Goal: Task Accomplishment & Management: Manage account settings

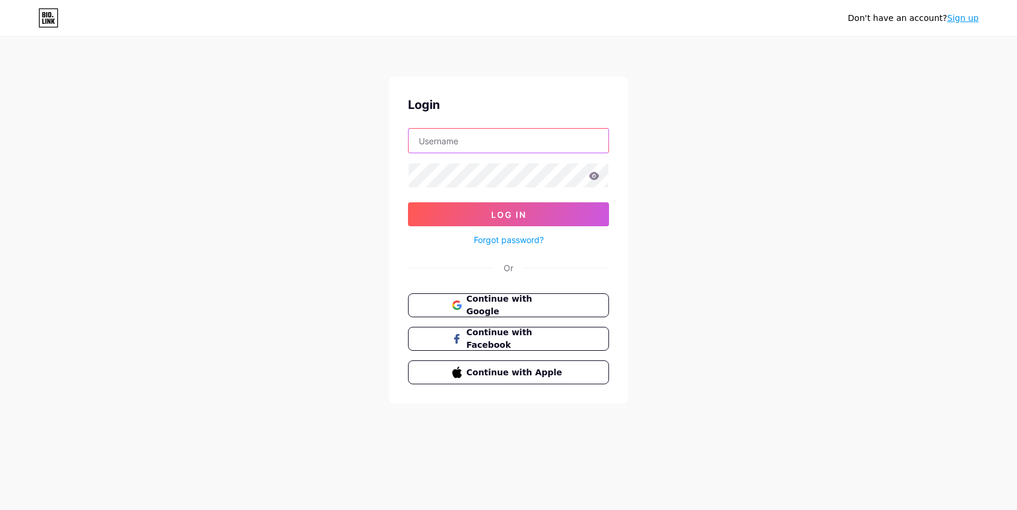
click at [456, 143] on input "text" at bounding box center [509, 141] width 200 height 24
click at [408, 202] on button "Log In" at bounding box center [508, 214] width 201 height 24
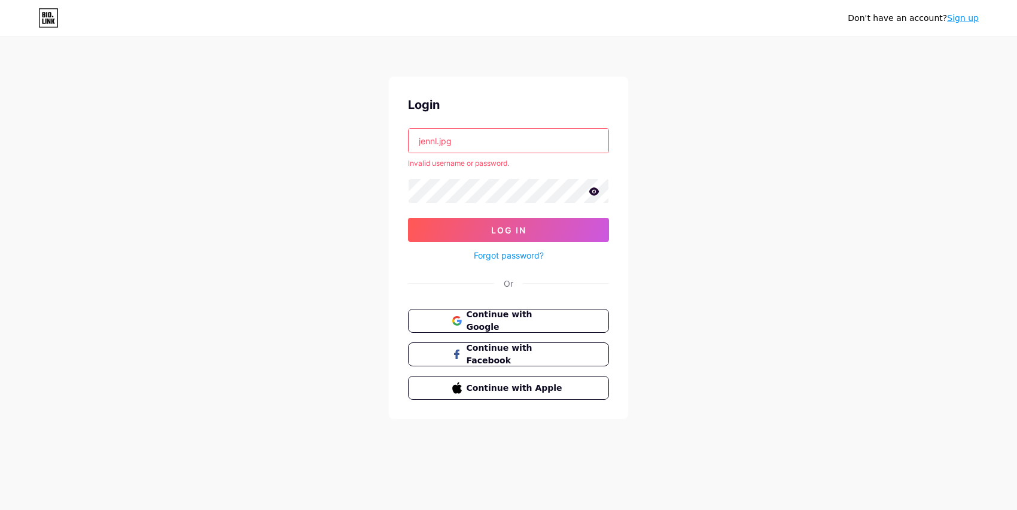
click at [492, 147] on input "jennl.jpg" at bounding box center [509, 141] width 200 height 24
drag, startPoint x: 439, startPoint y: 143, endPoint x: 484, endPoint y: 138, distance: 44.5
click at [484, 138] on input "jennl.jpg" at bounding box center [509, 141] width 200 height 24
type input "jennl"
click at [506, 226] on span "Log In" at bounding box center [508, 230] width 35 height 10
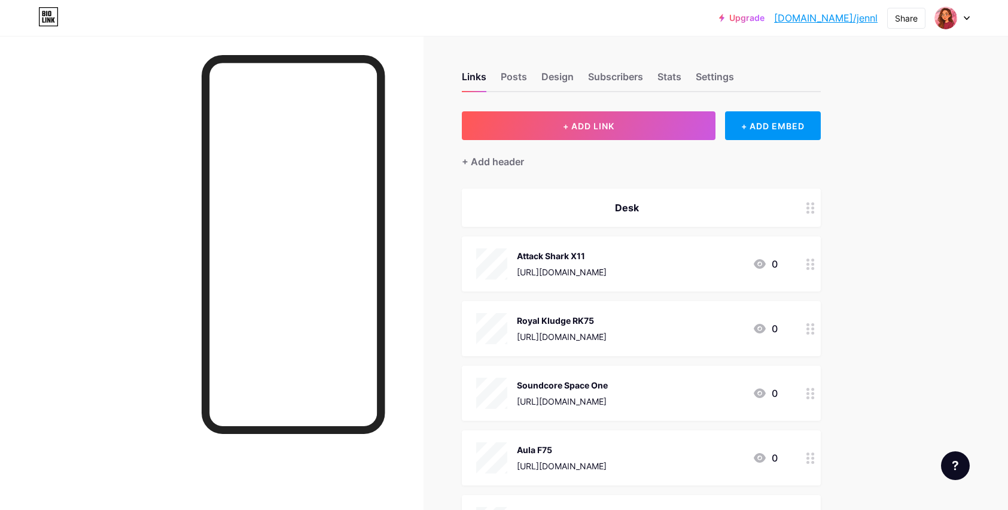
click at [927, 235] on div "Upgrade [DOMAIN_NAME]/jennl [DOMAIN_NAME]/jennl Share Switch accounts jennL [DO…" at bounding box center [504, 434] width 1008 height 869
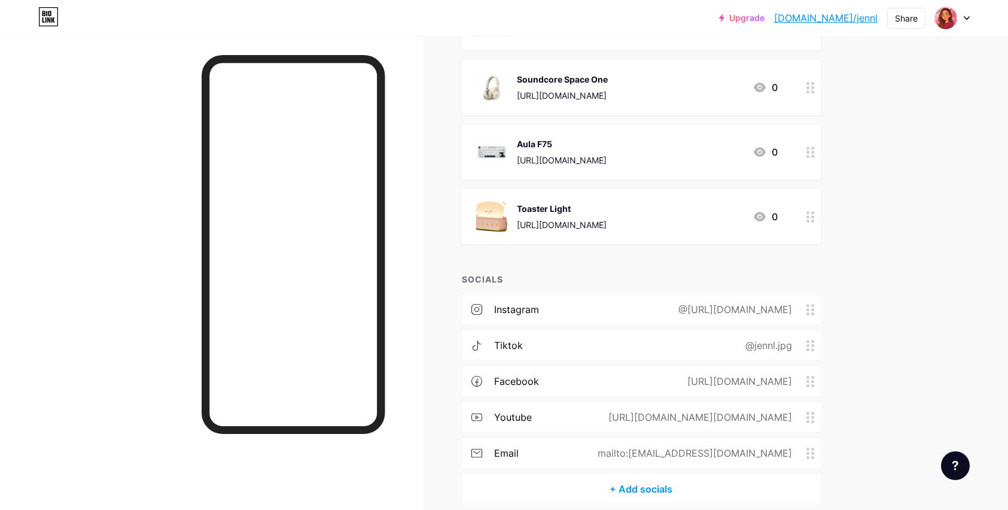
scroll to position [358, 0]
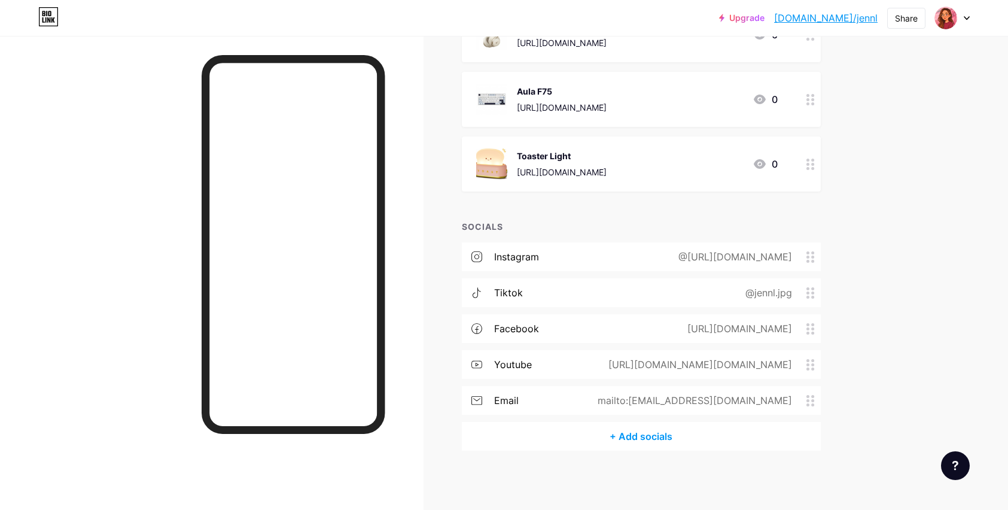
click at [741, 254] on div "@[URL][DOMAIN_NAME]" at bounding box center [732, 257] width 147 height 14
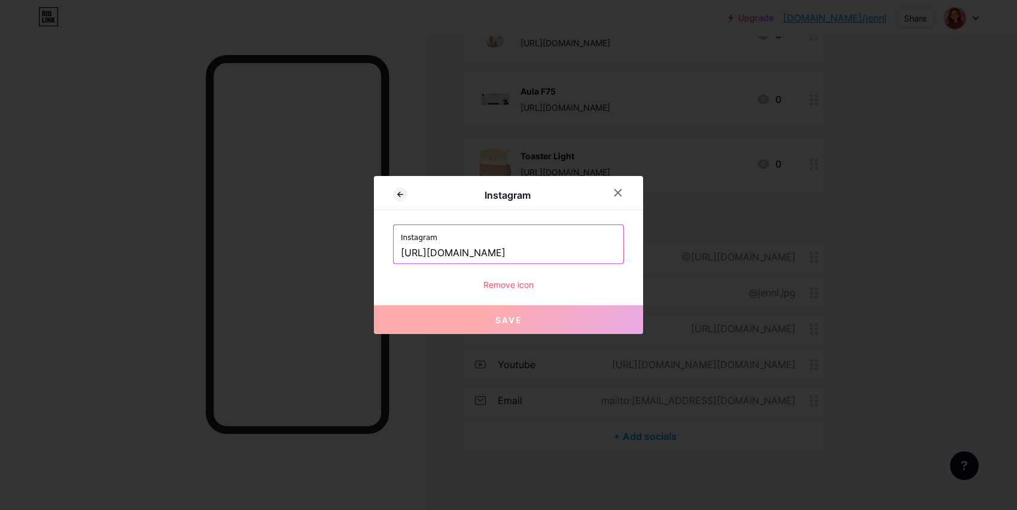
click at [502, 244] on input "[URL][DOMAIN_NAME]" at bounding box center [508, 253] width 215 height 20
paste input "_.jenn.l/#"
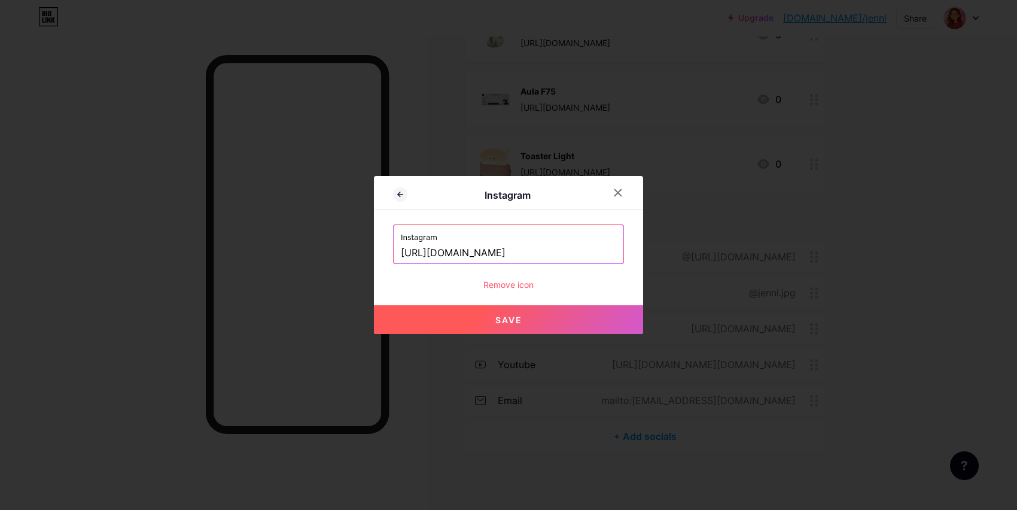
click at [510, 313] on button "Save" at bounding box center [508, 319] width 269 height 29
type input "[URL][DOMAIN_NAME][DOMAIN_NAME]"
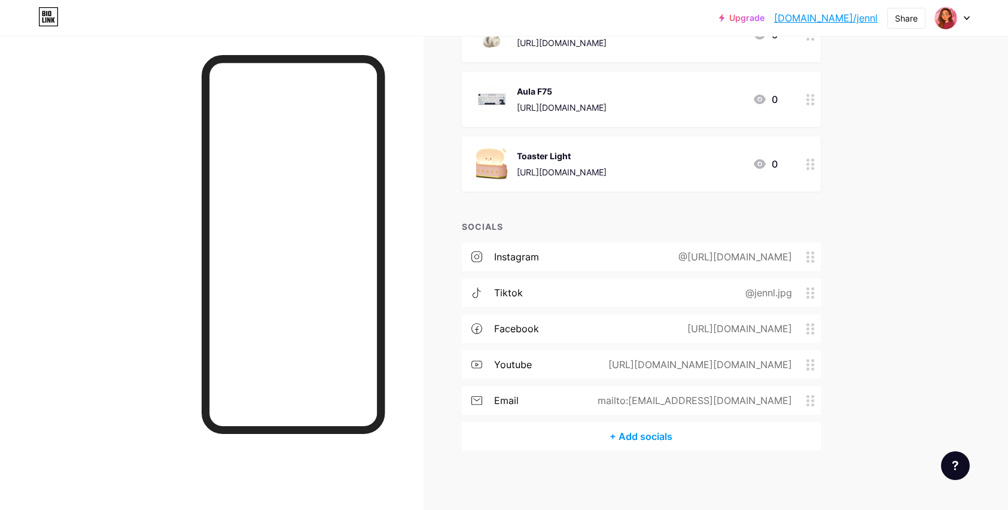
click at [739, 259] on div "@[URL][DOMAIN_NAME]" at bounding box center [732, 257] width 147 height 14
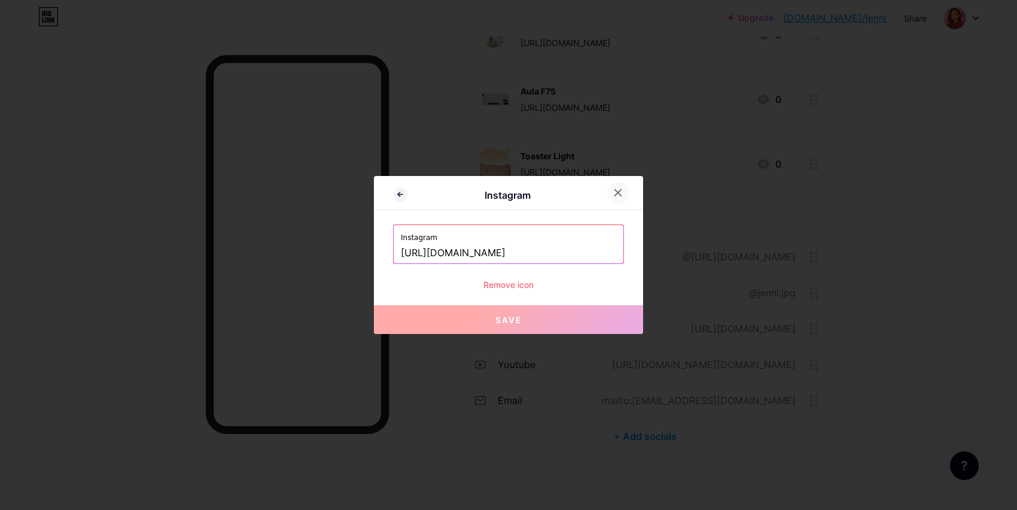
click at [619, 195] on icon at bounding box center [618, 193] width 10 height 10
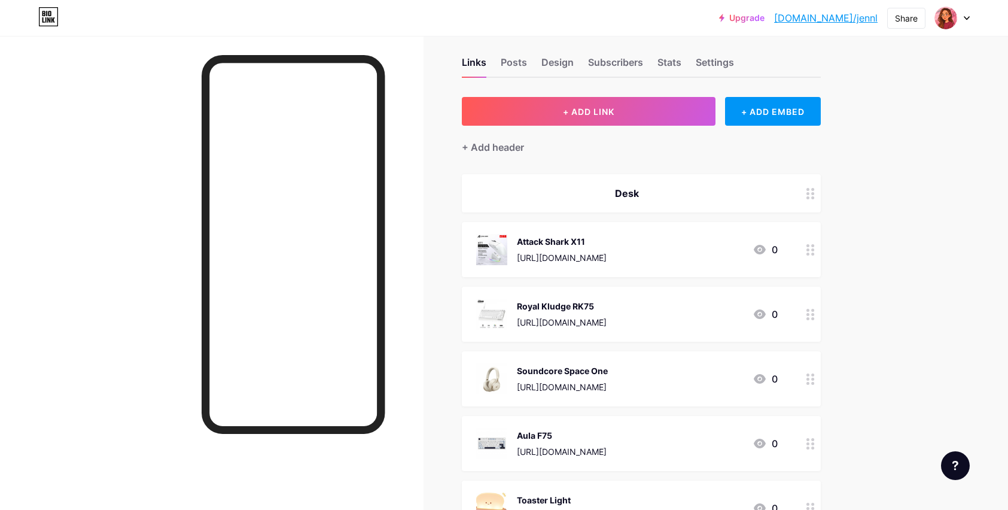
scroll to position [0, 0]
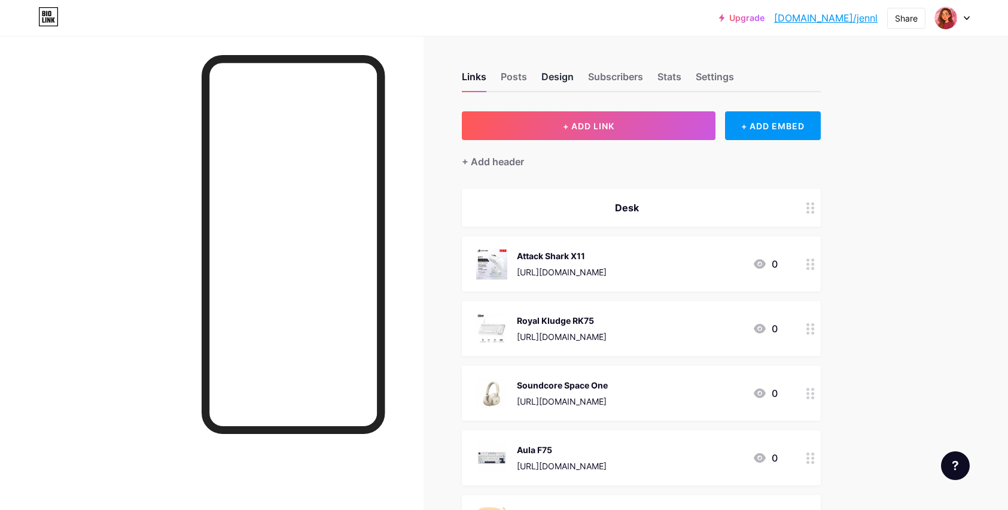
click at [558, 76] on div "Design" at bounding box center [558, 80] width 32 height 22
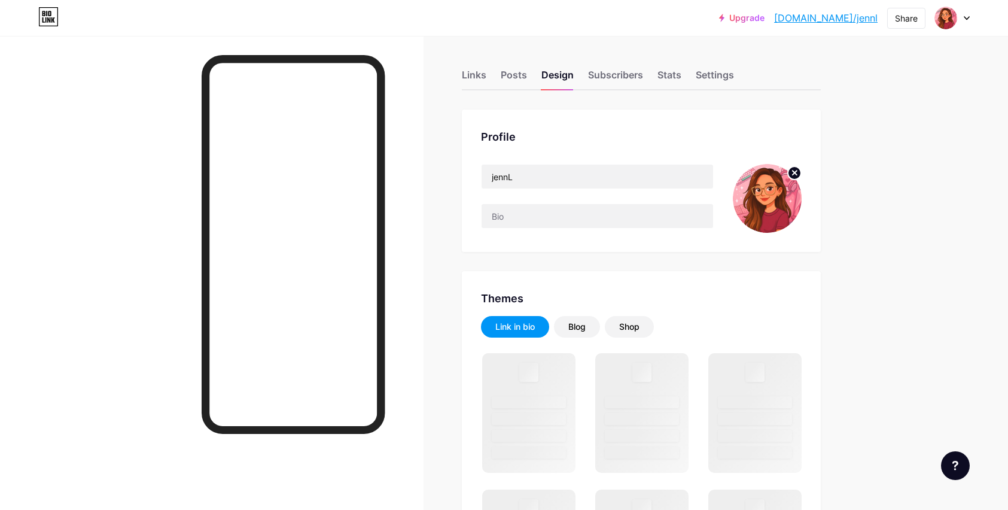
scroll to position [2, 0]
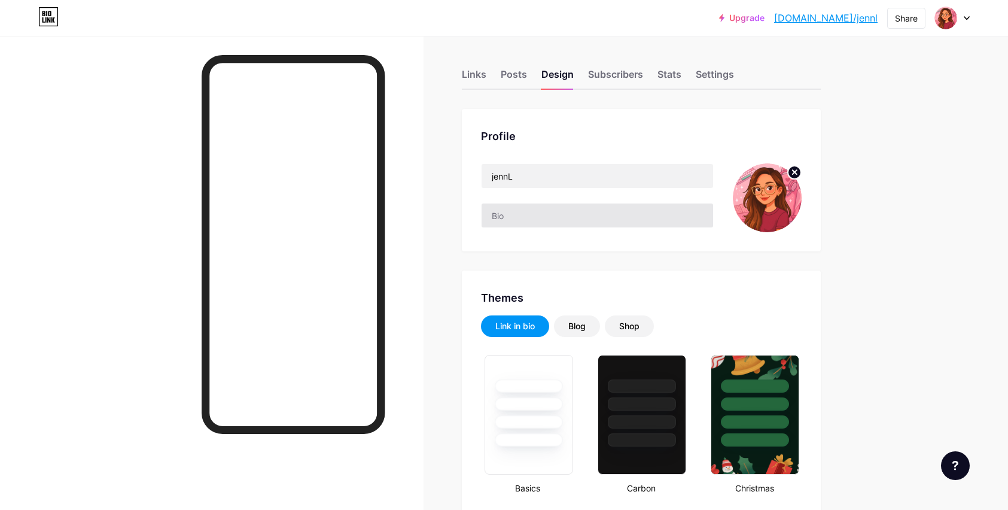
type input "#000000"
click at [500, 212] on input "text" at bounding box center [598, 215] width 232 height 24
paste input "🧸 Healing the little me, one day at a time"
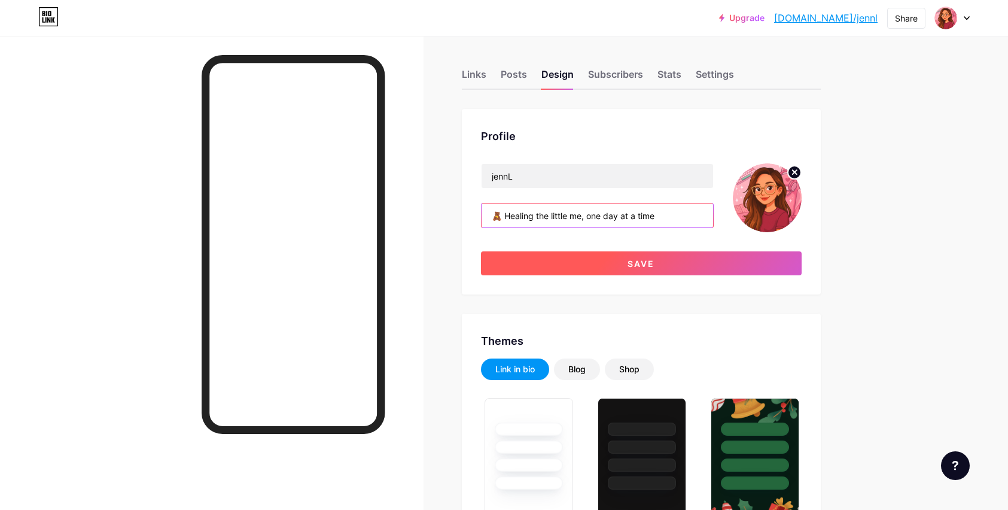
type input "🧸 Healing the little me, one day at a time"
click at [674, 264] on button "Save" at bounding box center [641, 263] width 321 height 24
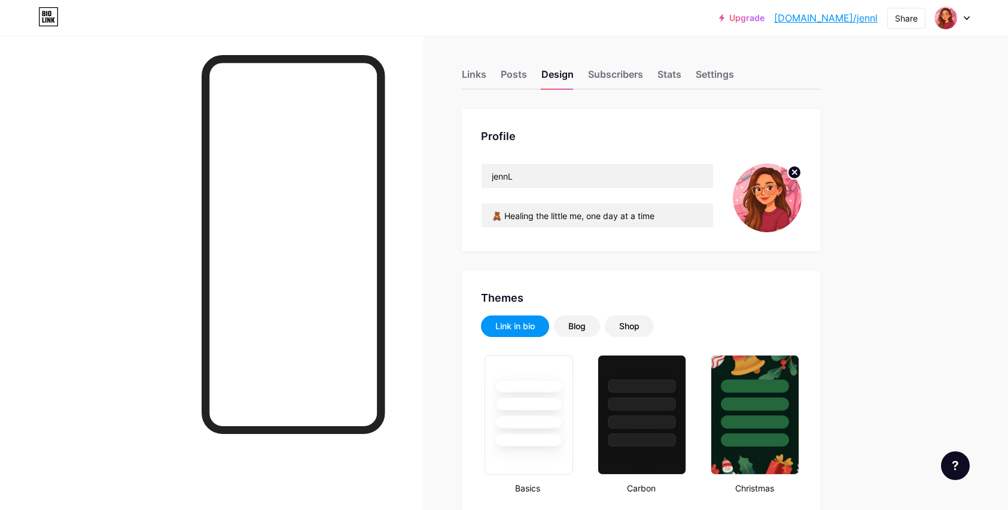
click at [859, 20] on link "[DOMAIN_NAME]/jennl" at bounding box center [826, 18] width 104 height 14
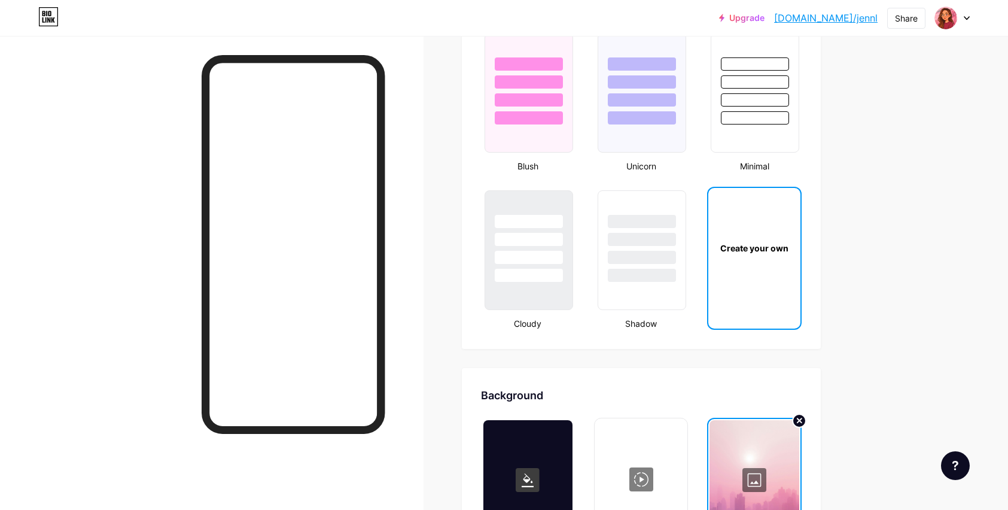
scroll to position [1409, 0]
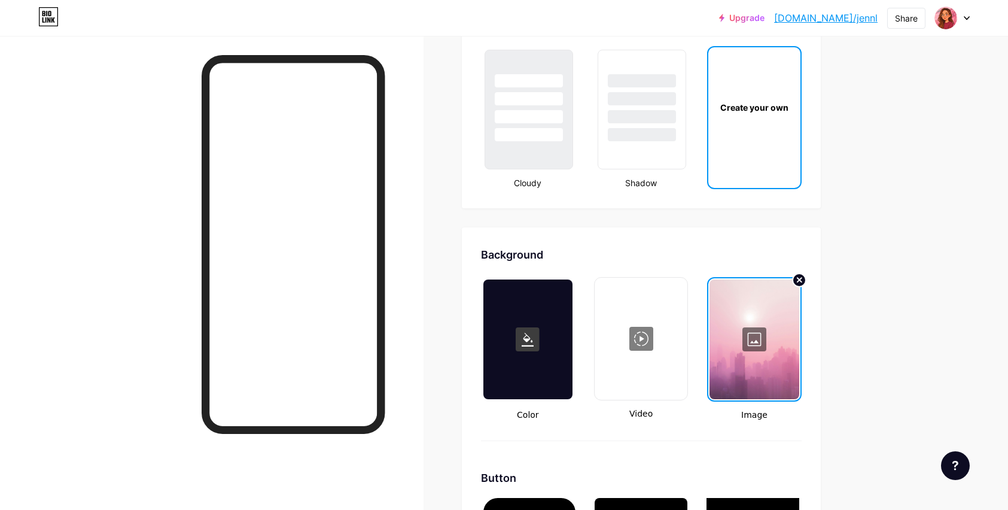
click at [770, 160] on div "Create your own" at bounding box center [755, 107] width 92 height 120
type input "#000000"
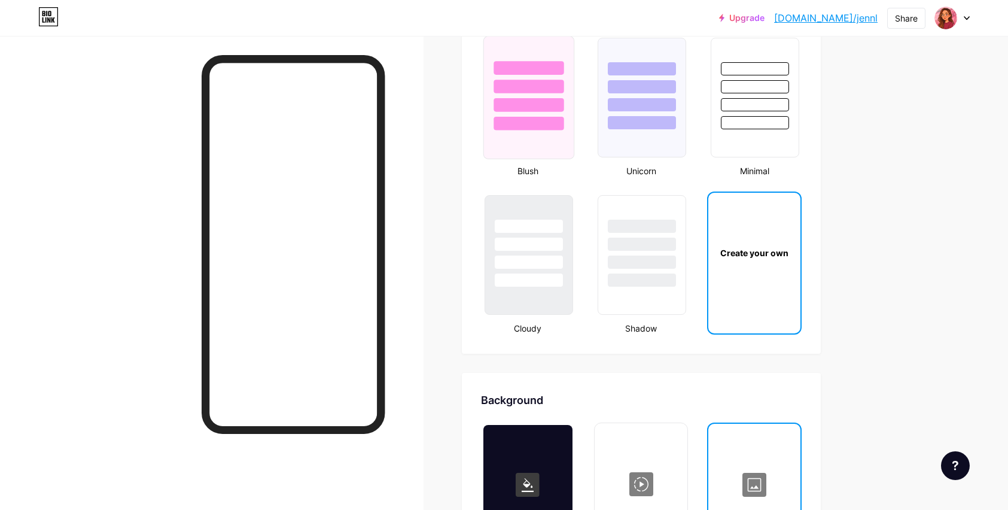
scroll to position [1263, 0]
click at [506, 94] on div at bounding box center [529, 84] width 90 height 94
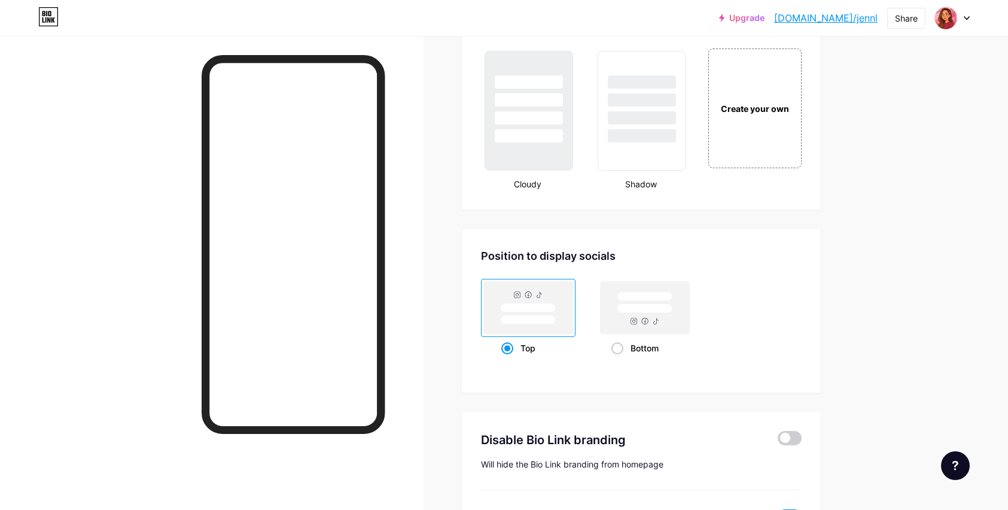
scroll to position [1156, 0]
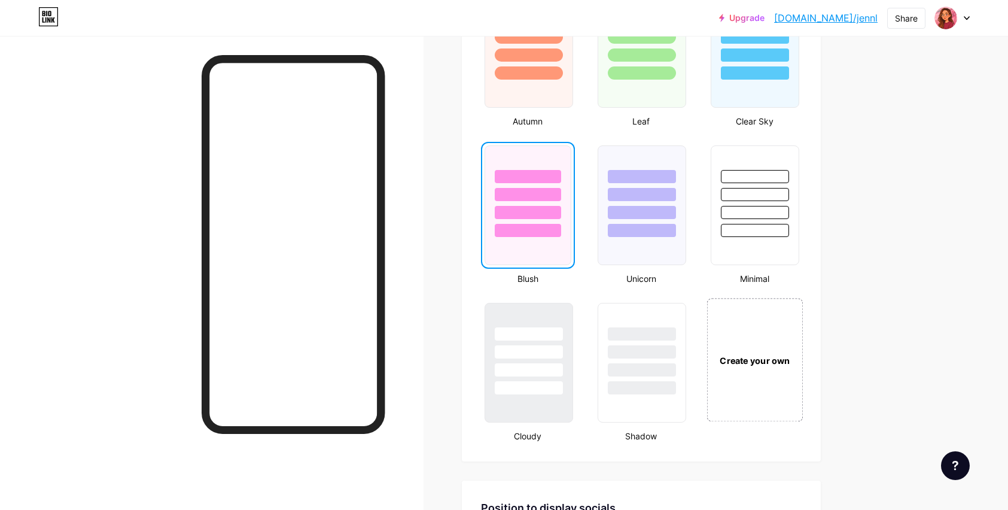
click at [766, 348] on div "Create your own" at bounding box center [755, 359] width 96 height 123
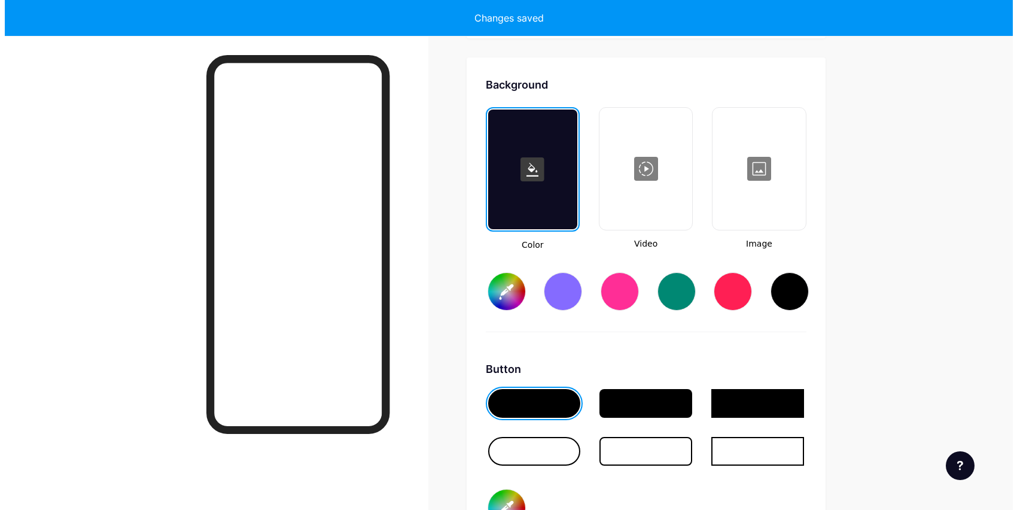
scroll to position [1589, 0]
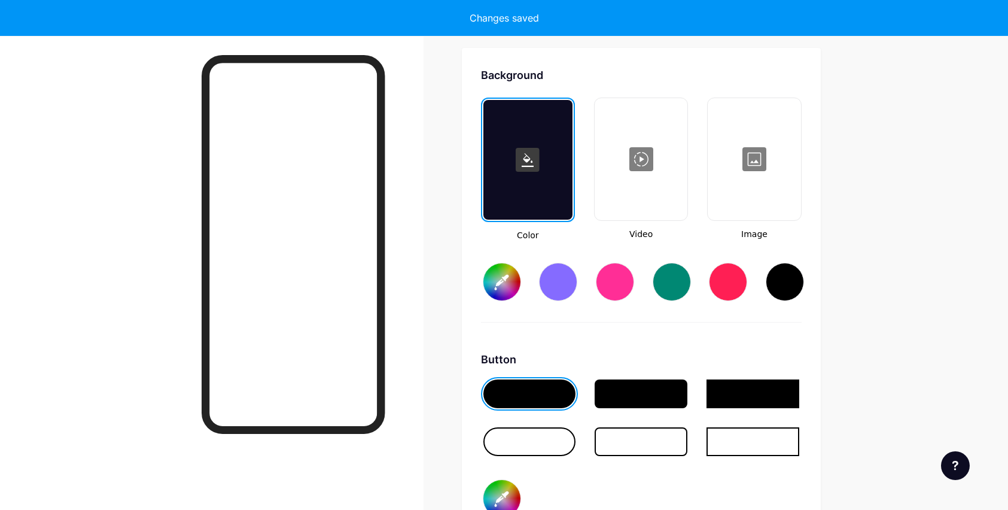
type input "#ffffff"
type input "#000000"
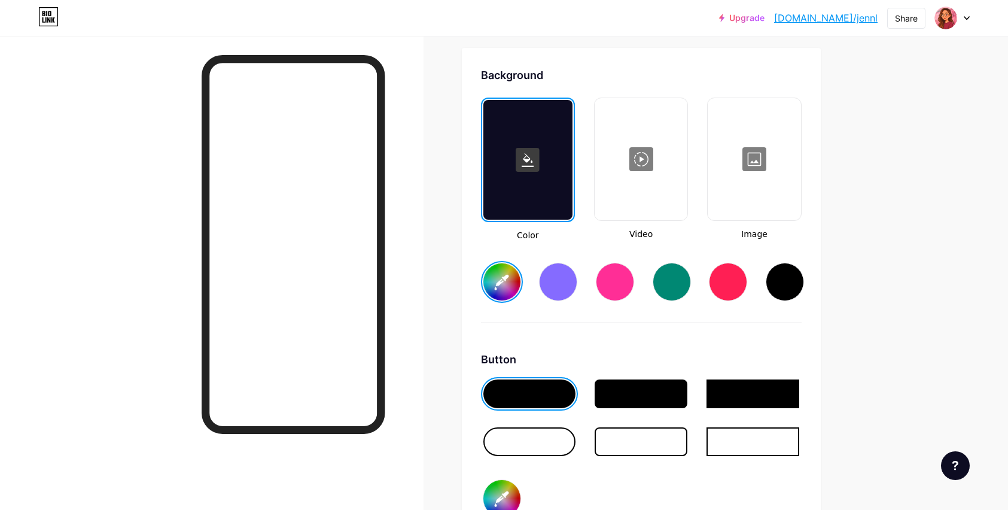
click at [662, 397] on div at bounding box center [641, 393] width 93 height 29
click at [519, 444] on div at bounding box center [530, 441] width 93 height 29
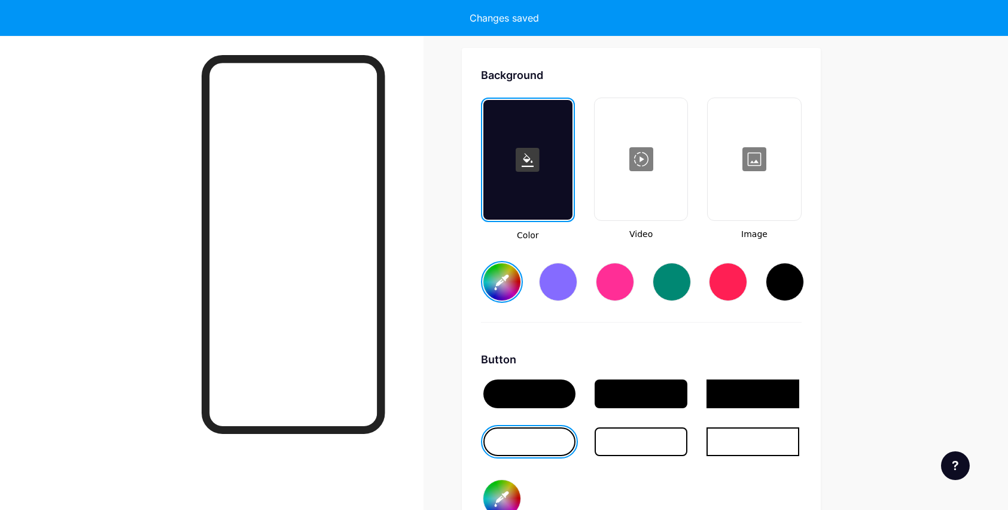
type input "#ffffff"
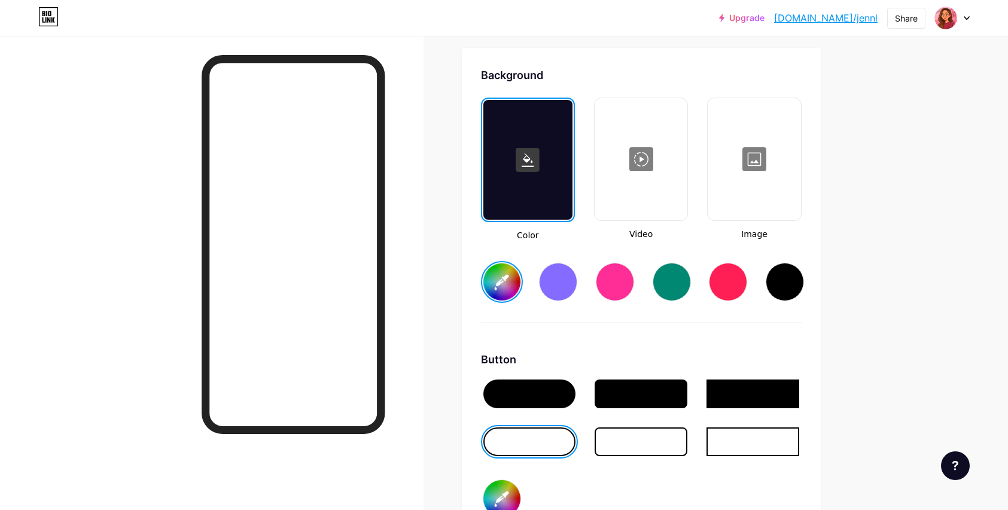
click at [758, 151] on div at bounding box center [754, 159] width 90 height 120
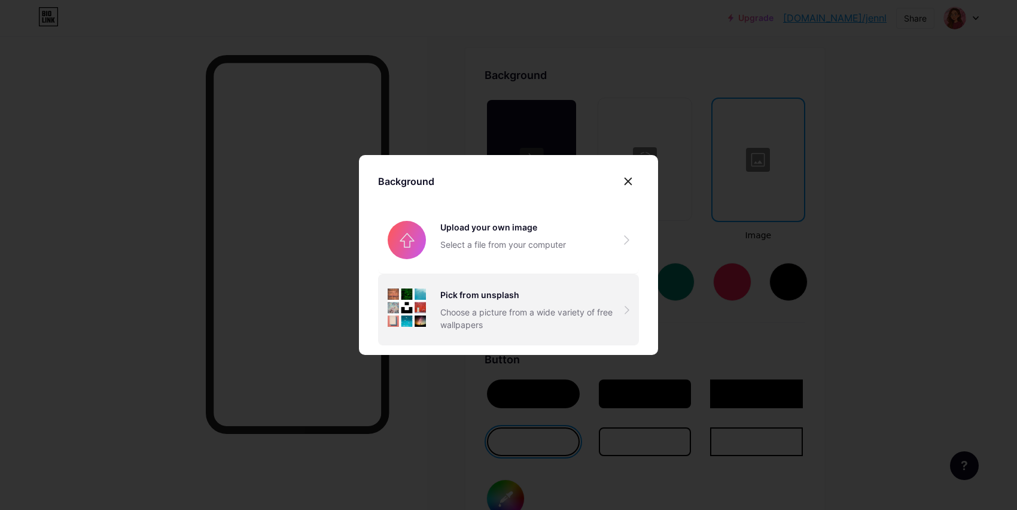
click at [551, 288] on div "Pick from unsplash" at bounding box center [532, 294] width 184 height 13
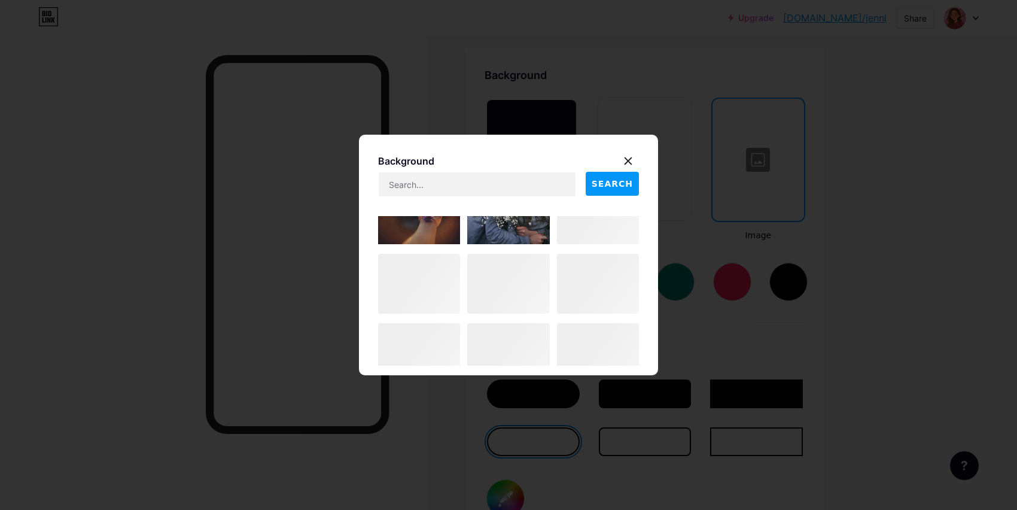
scroll to position [545, 0]
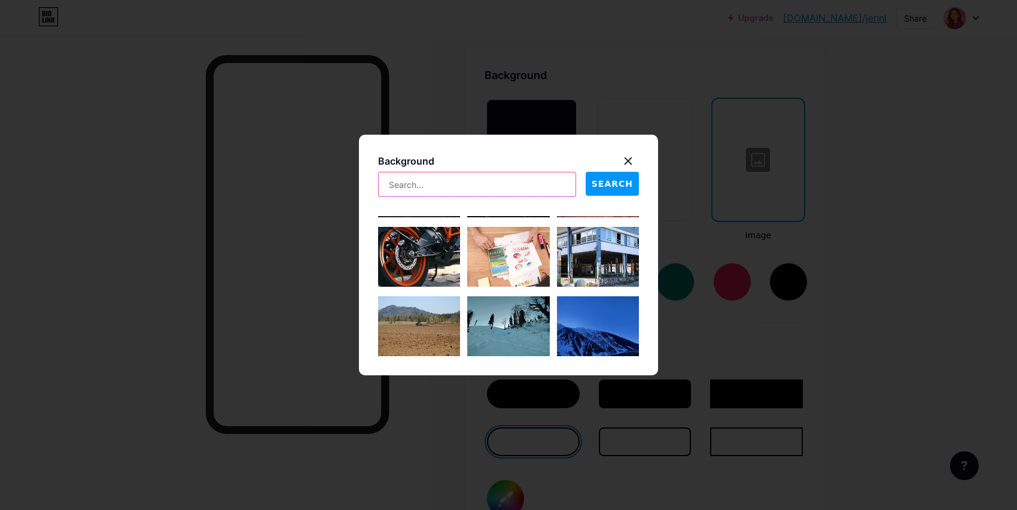
click at [495, 193] on input "text" at bounding box center [477, 184] width 197 height 24
type input "sakura"
click at [603, 194] on button "SEARCH" at bounding box center [612, 184] width 53 height 24
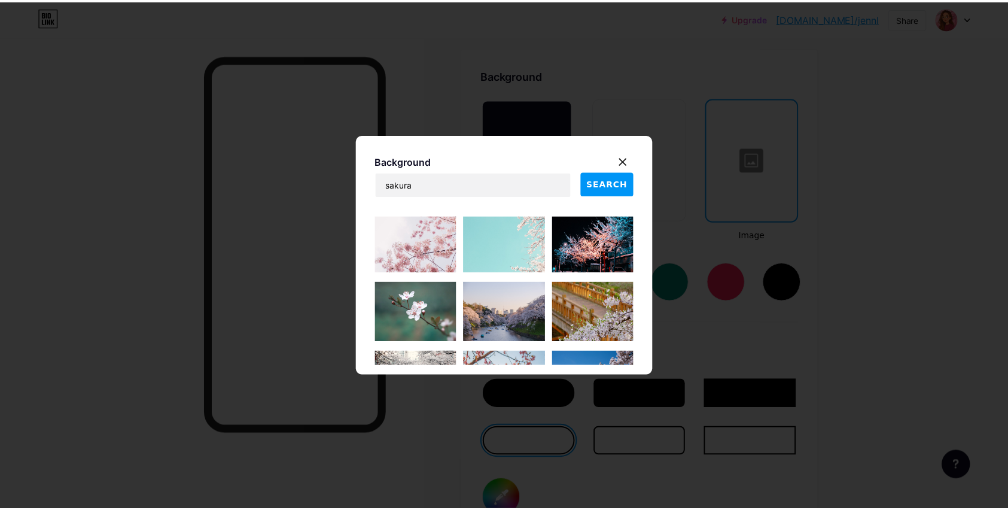
scroll to position [0, 0]
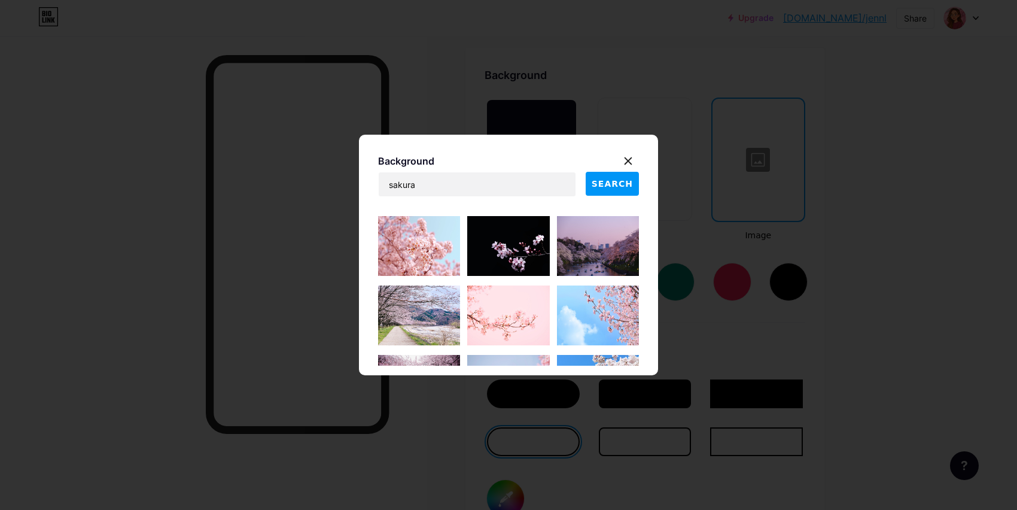
click at [510, 317] on img at bounding box center [508, 315] width 82 height 60
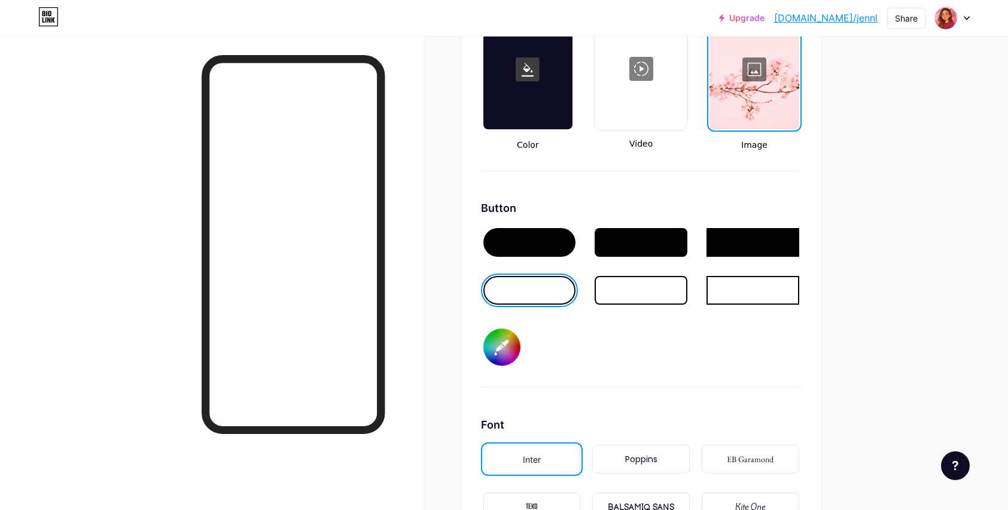
scroll to position [1687, 0]
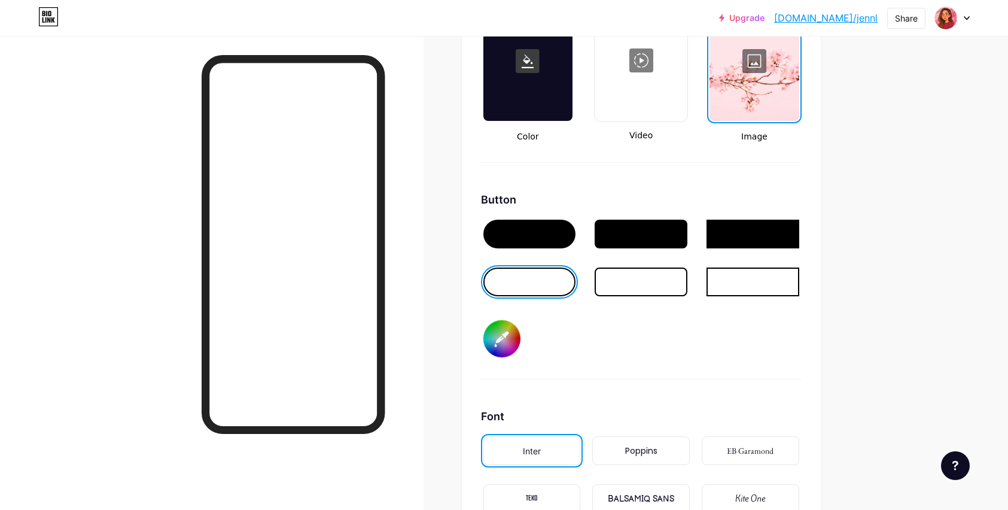
click at [513, 338] on input "#000000" at bounding box center [502, 338] width 37 height 37
type input "#fc545a"
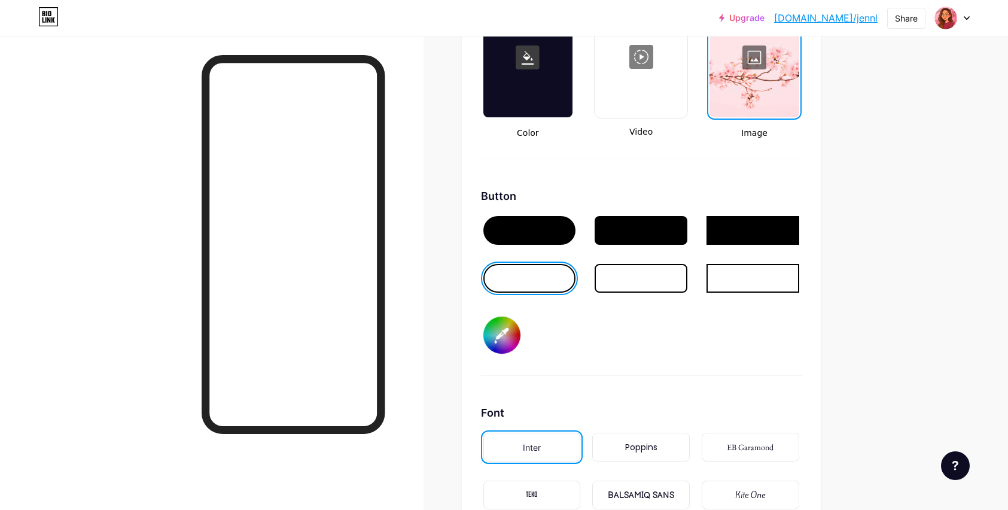
scroll to position [1707, 0]
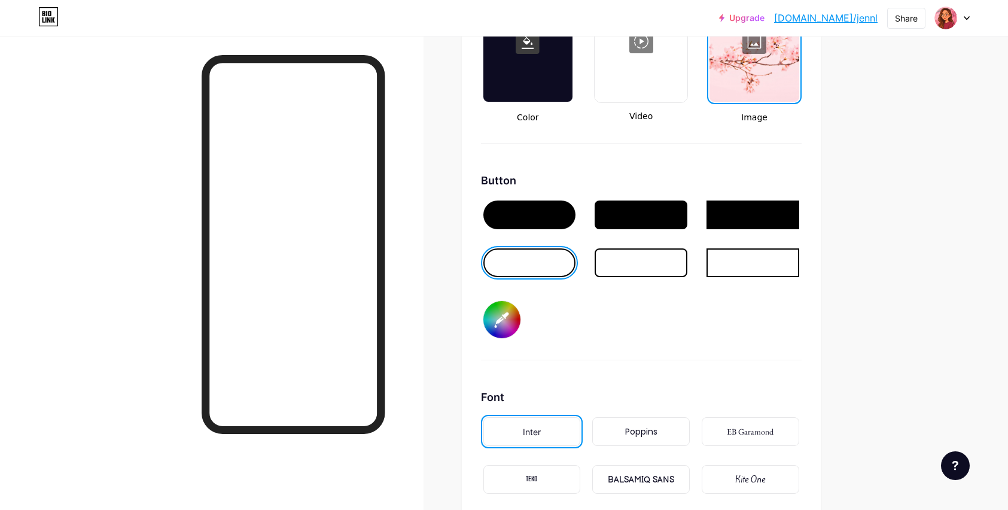
click at [647, 353] on div "Button #fc545a" at bounding box center [641, 266] width 321 height 188
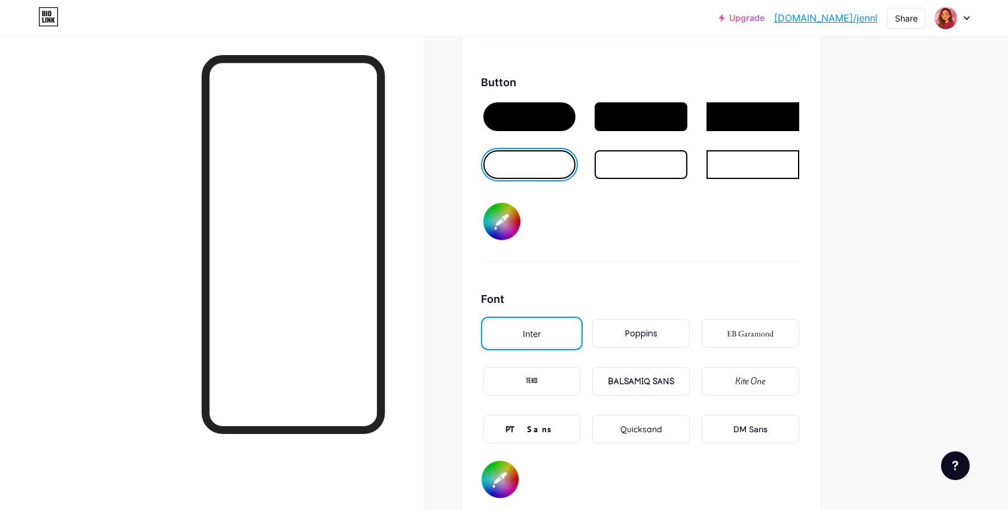
scroll to position [1872, 0]
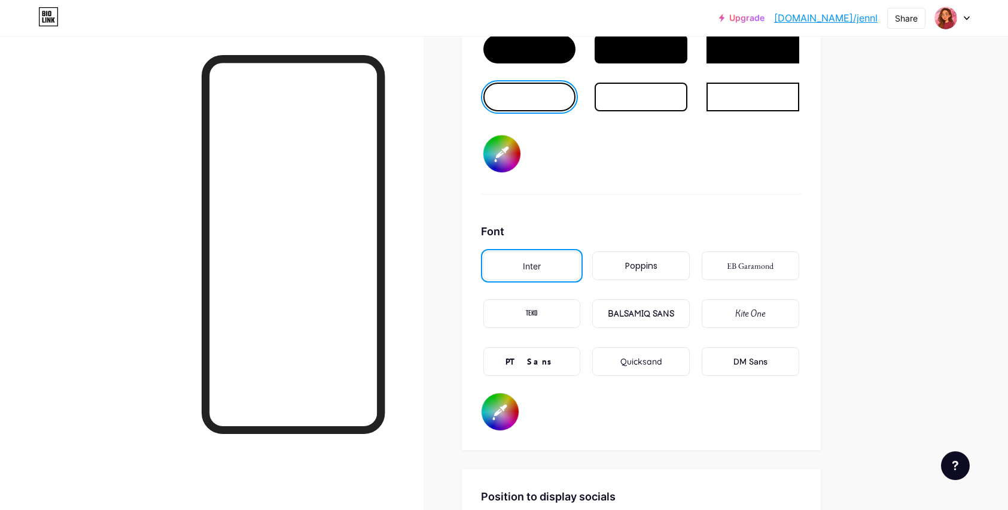
click at [501, 416] on input "#000000" at bounding box center [500, 411] width 37 height 37
click at [557, 52] on div at bounding box center [530, 49] width 93 height 29
click at [510, 406] on input "#f35a52" at bounding box center [500, 411] width 37 height 37
type input "#ffffff"
click at [655, 413] on div "Font Inter Poppins EB Garamond TEKO BALSAMIQ SANS Kite One PT Sans Quicksand DM…" at bounding box center [641, 327] width 321 height 208
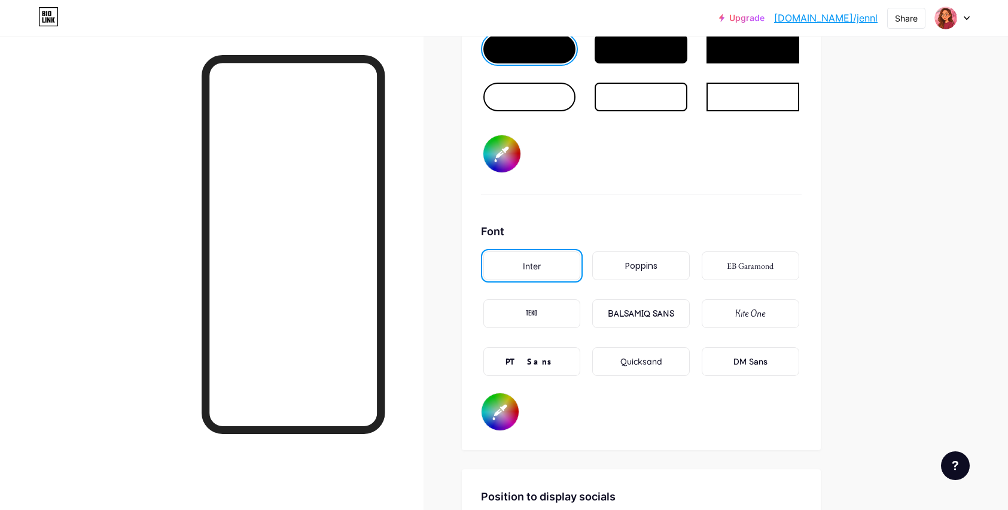
click at [850, 17] on link "[DOMAIN_NAME]/jennl" at bounding box center [826, 18] width 104 height 14
click at [746, 263] on div "EB Garamond" at bounding box center [750, 266] width 47 height 13
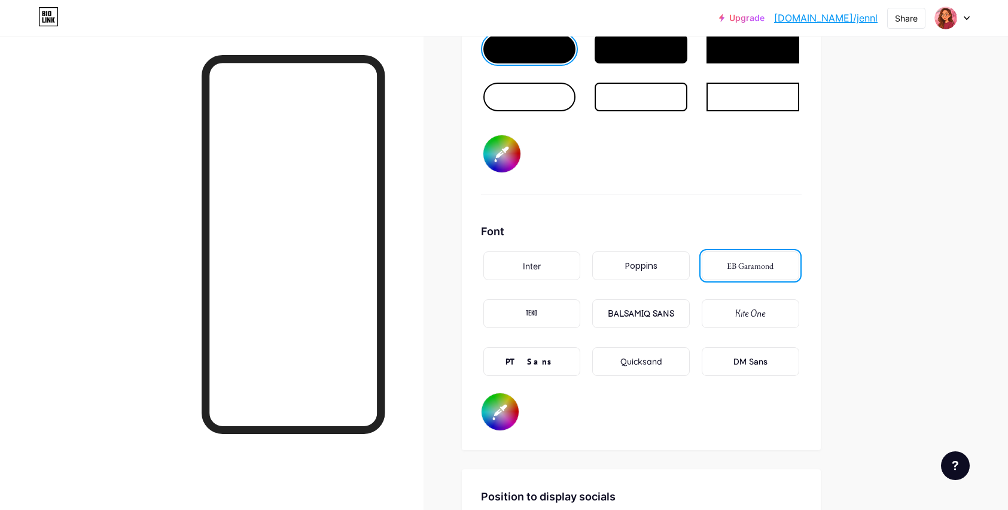
click at [752, 316] on div "Kite One" at bounding box center [750, 314] width 30 height 13
click at [653, 264] on div "Poppins" at bounding box center [641, 266] width 32 height 13
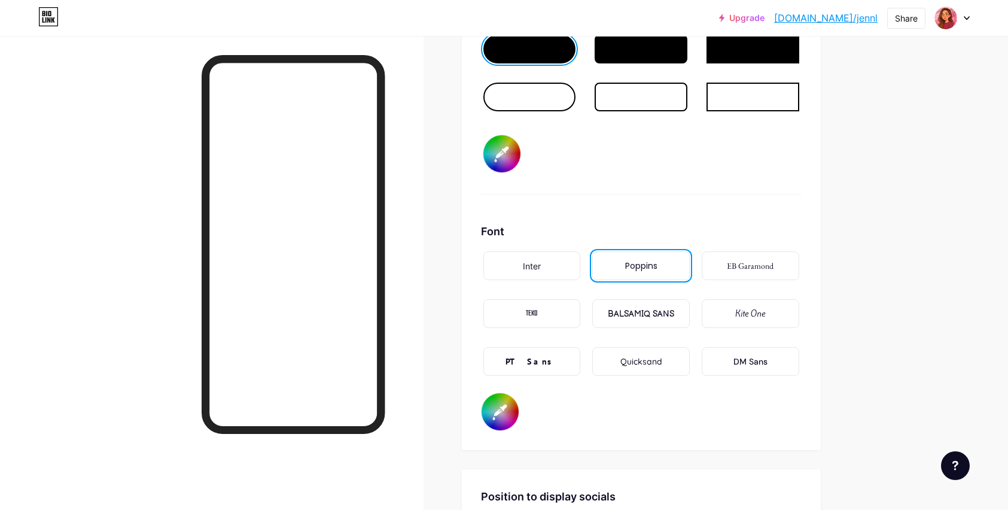
click at [736, 276] on div "EB Garamond" at bounding box center [751, 265] width 98 height 29
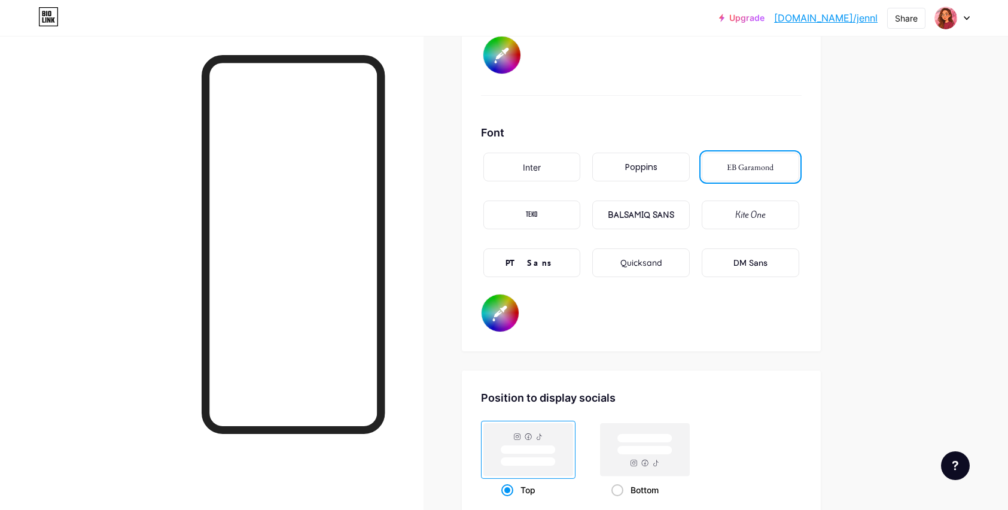
scroll to position [2231, 0]
